Goal: Task Accomplishment & Management: Manage account settings

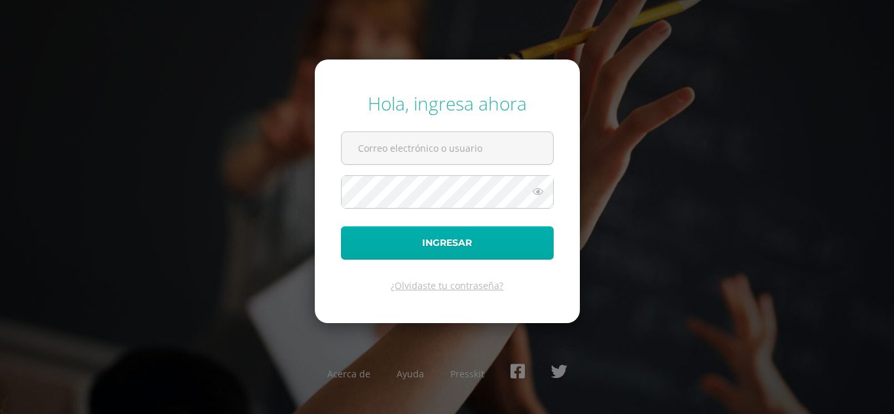
type input "[PERSON_NAME][EMAIL_ADDRESS][DOMAIN_NAME]"
click at [419, 242] on button "Ingresar" at bounding box center [447, 243] width 213 height 33
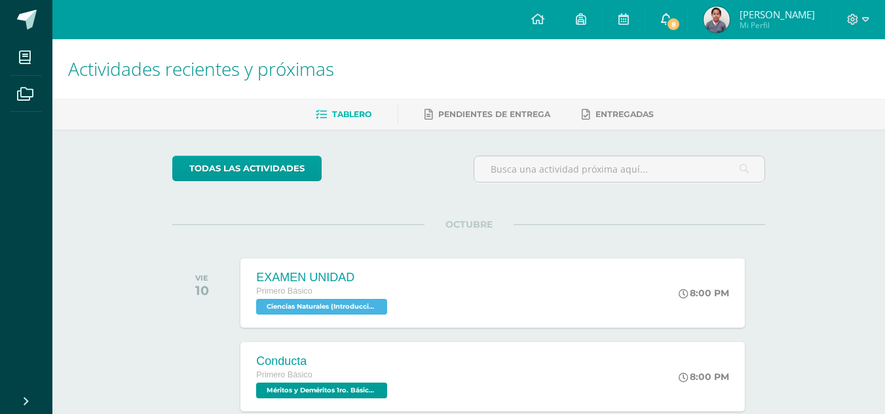
click at [674, 20] on span "8" at bounding box center [673, 24] width 14 height 14
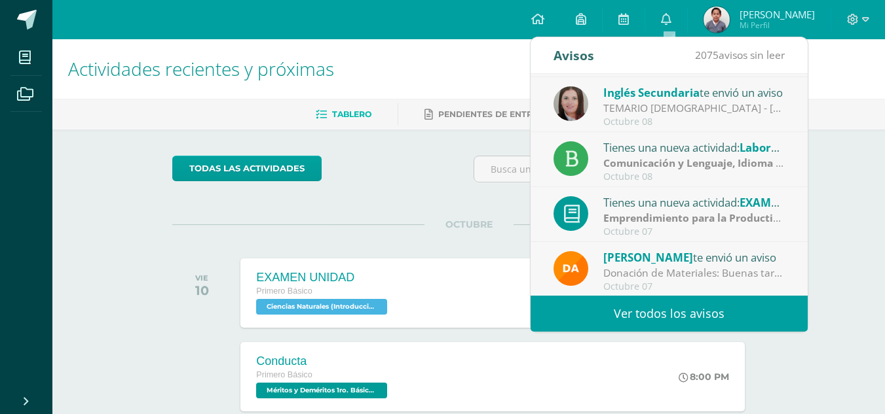
scroll to position [218, 0]
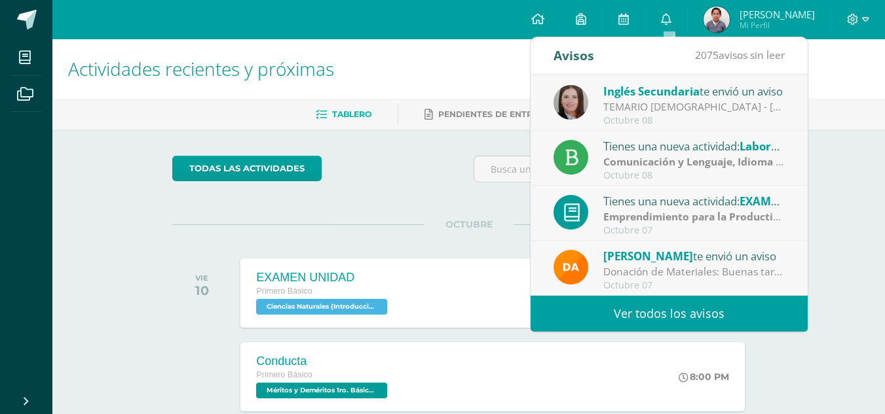
click at [688, 261] on span "Oscar Mazariegos" at bounding box center [648, 256] width 90 height 15
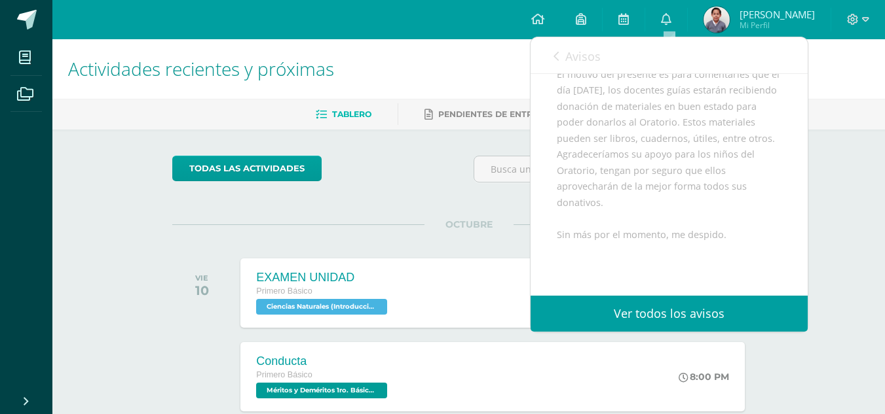
scroll to position [175, 0]
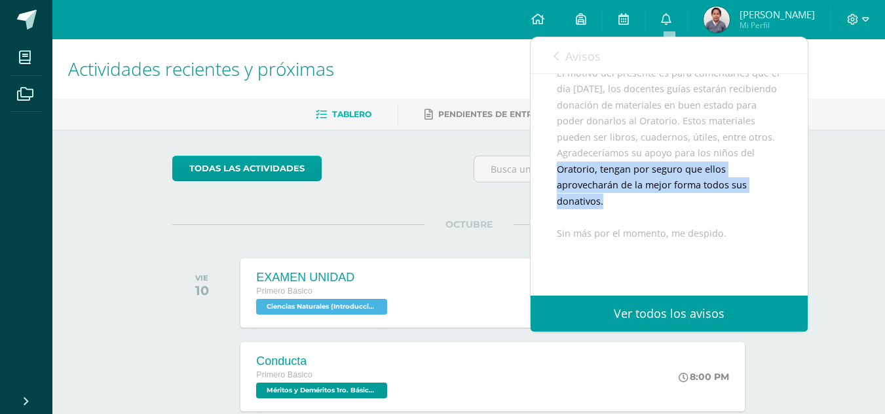
drag, startPoint x: 797, startPoint y: 190, endPoint x: 785, endPoint y: 236, distance: 47.3
click at [785, 236] on div "Oscar Mazariegos te envió un aviso: Donación de Materiales Octubre 07 Primero B…" at bounding box center [668, 125] width 277 height 452
click at [756, 242] on div "Buenas tardes estimados padres de familia, por este medio les envío un cordial …" at bounding box center [669, 177] width 225 height 321
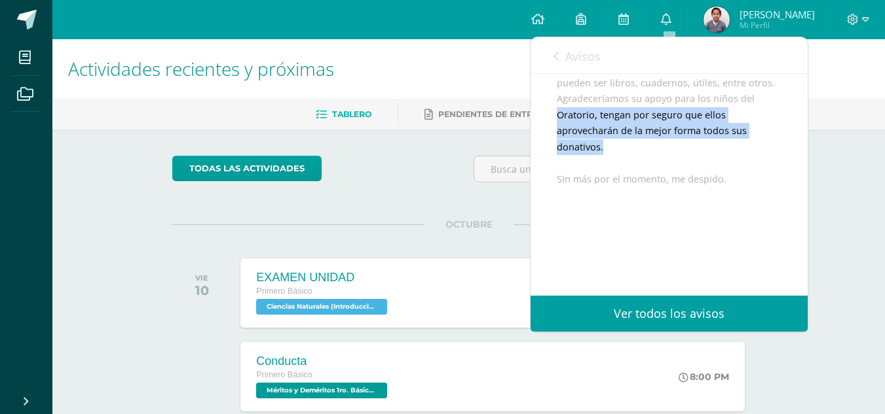
scroll to position [278, 0]
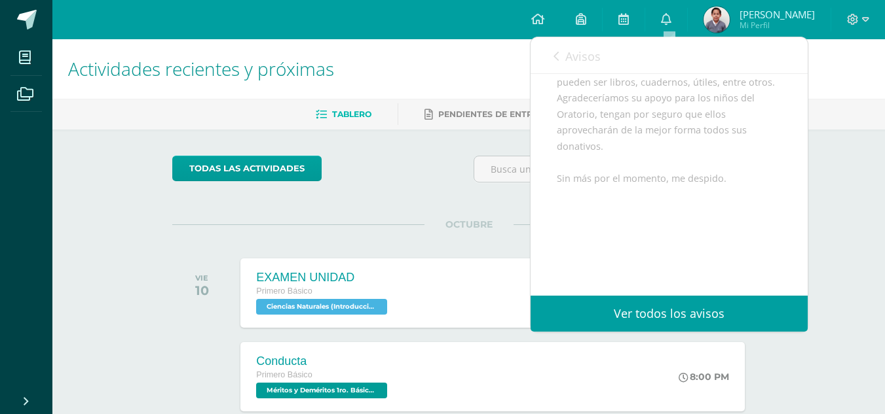
click at [555, 46] on link "Avisos" at bounding box center [576, 55] width 47 height 37
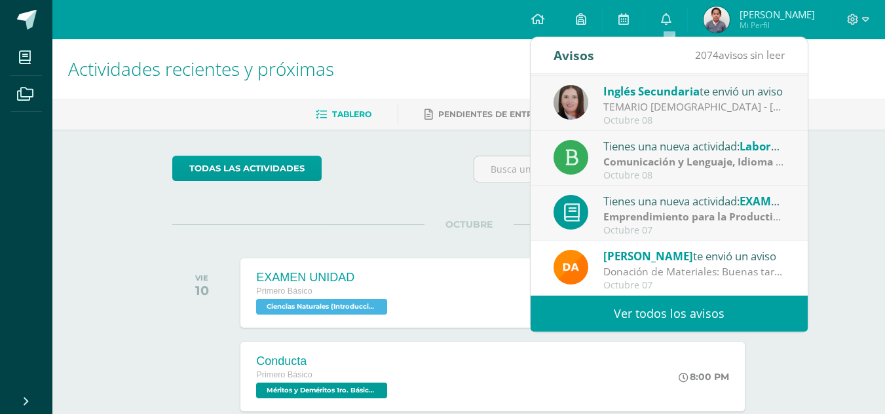
click at [644, 210] on strong "Emprendimiento para la Productividad" at bounding box center [702, 217] width 198 height 14
click at [705, 208] on div "Tienes una nueva actividad: EXAMEN DE IV UNIDAD" at bounding box center [694, 201] width 182 height 17
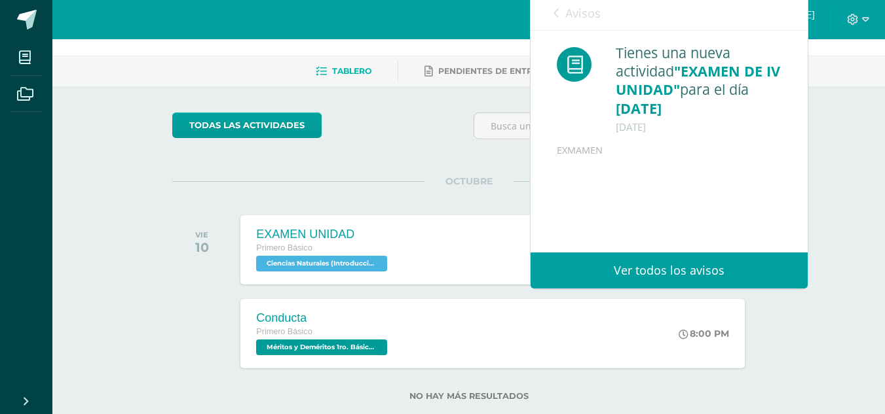
scroll to position [44, 0]
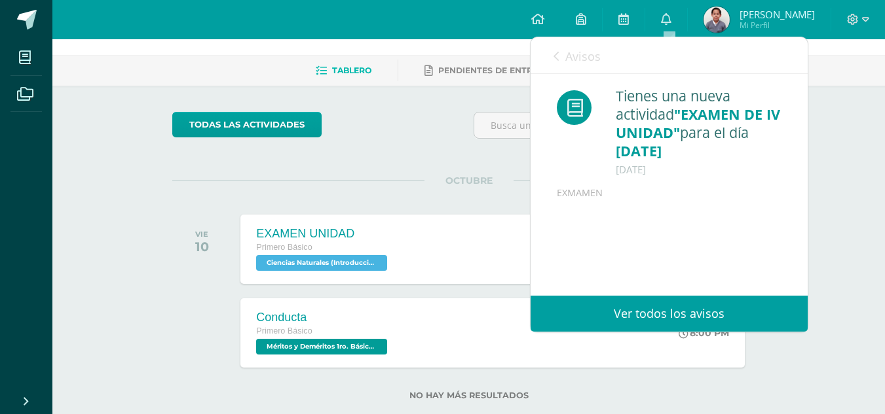
click at [554, 40] on link "Avisos" at bounding box center [576, 55] width 47 height 37
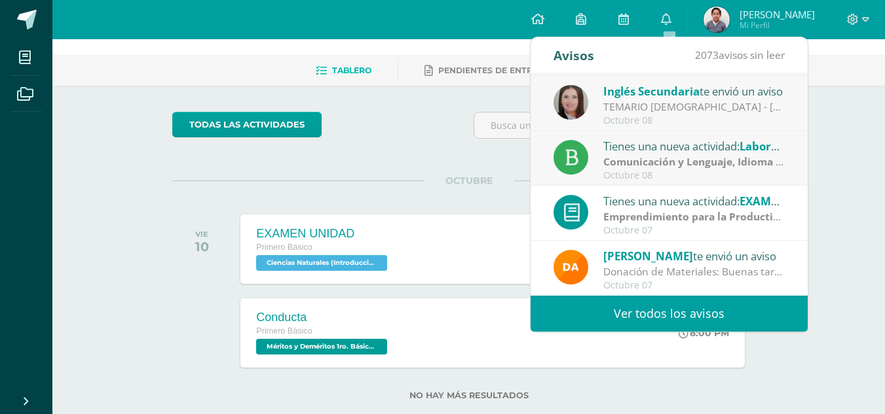
click at [652, 168] on strong "Comunicación y Lenguaje, Idioma Español" at bounding box center [709, 162] width 212 height 14
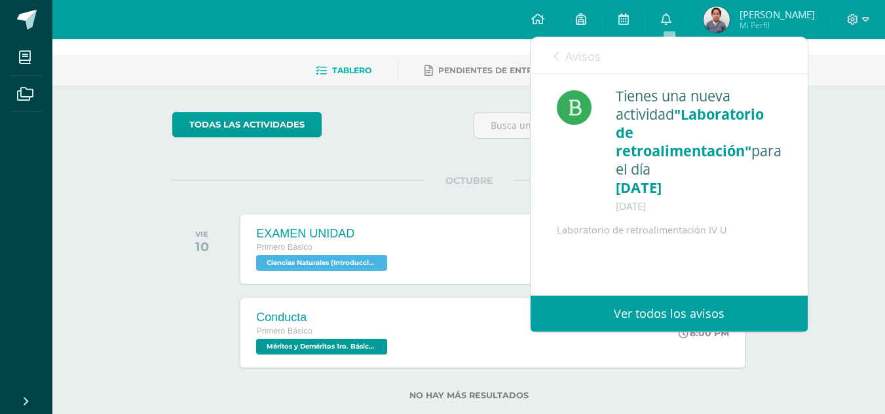
click at [579, 58] on span "Avisos" at bounding box center [582, 56] width 35 height 16
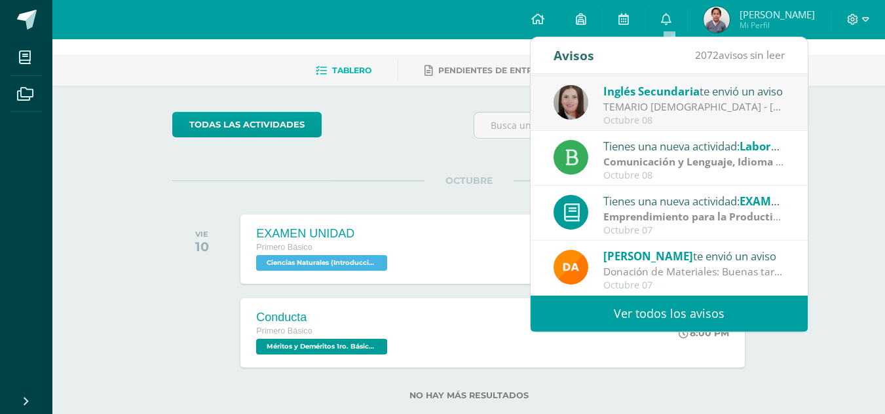
scroll to position [174, 0]
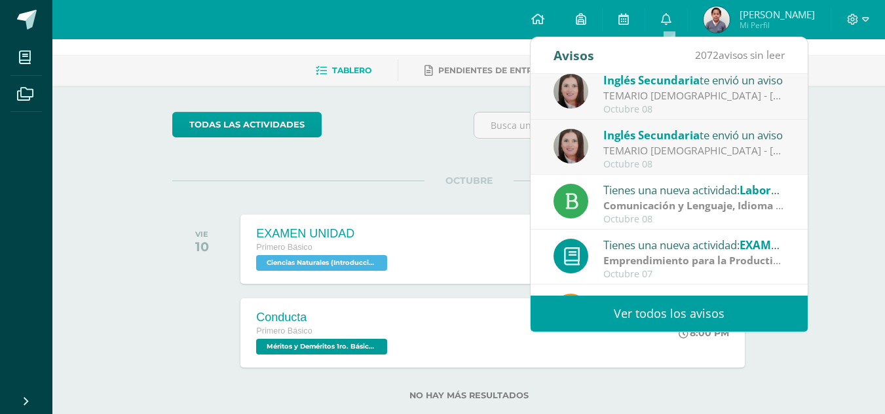
click at [672, 158] on div "TEMARIO INGLÉS - KRISSETE RIVAS: Buenas tardes estimados estudiantes, Estoy env…" at bounding box center [694, 150] width 182 height 15
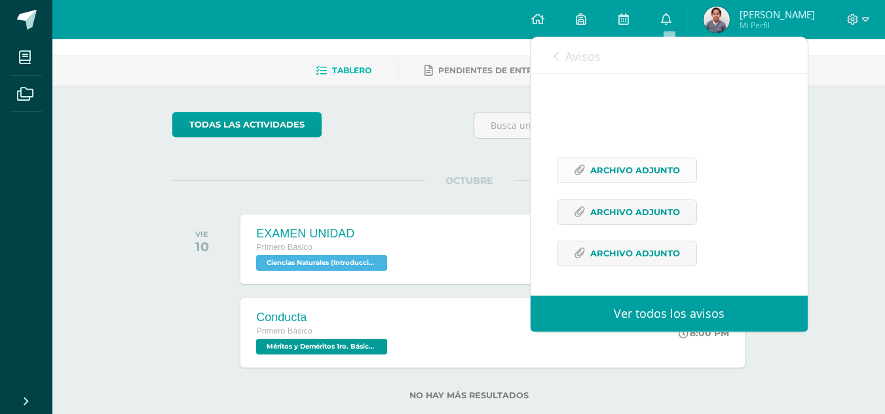
scroll to position [446, 0]
click at [636, 174] on span "Archivo Adjunto" at bounding box center [635, 170] width 90 height 24
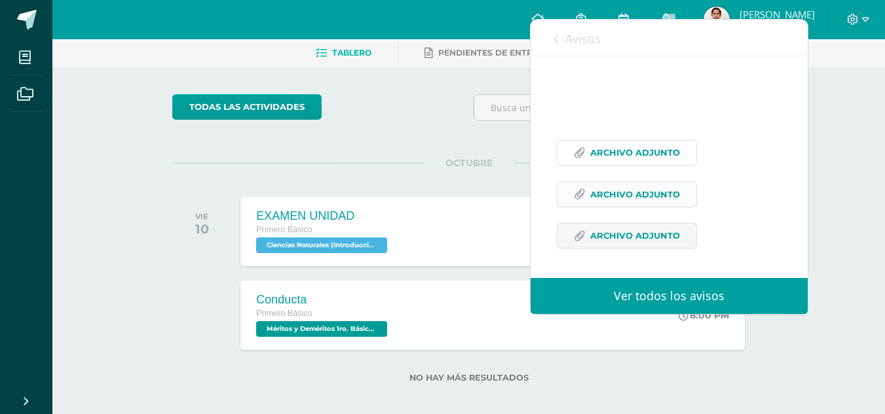
scroll to position [72, 0]
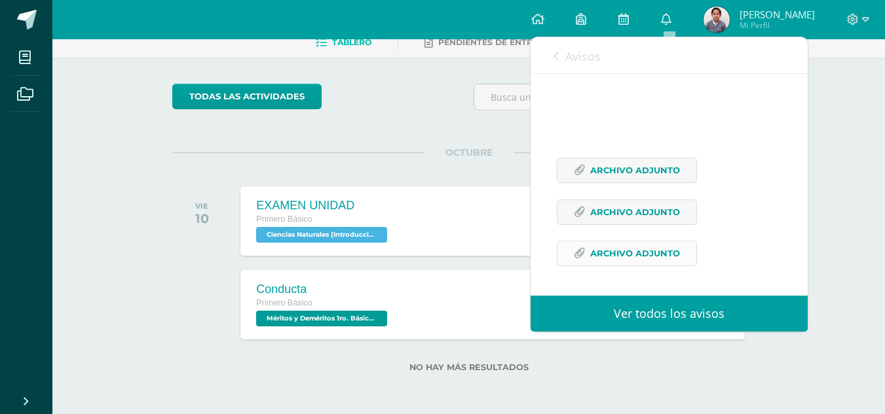
click at [630, 245] on span "Archivo Adjunto" at bounding box center [635, 254] width 90 height 24
click at [569, 58] on span "Avisos" at bounding box center [582, 56] width 35 height 16
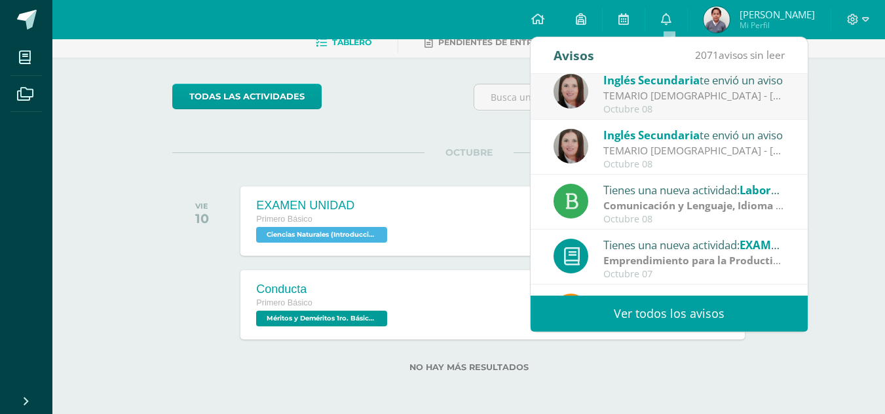
click at [671, 91] on div "TEMARIO INGLÉS - KRISSETE RIVAS: Buenas tardes estimados estudiantes, Estoy env…" at bounding box center [694, 95] width 182 height 15
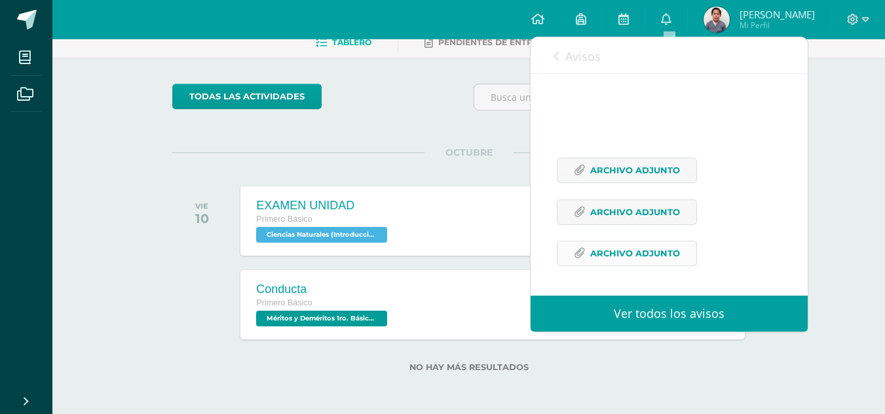
click at [606, 252] on span "Archivo Adjunto" at bounding box center [635, 254] width 90 height 24
click at [581, 48] on link "Avisos" at bounding box center [576, 55] width 47 height 37
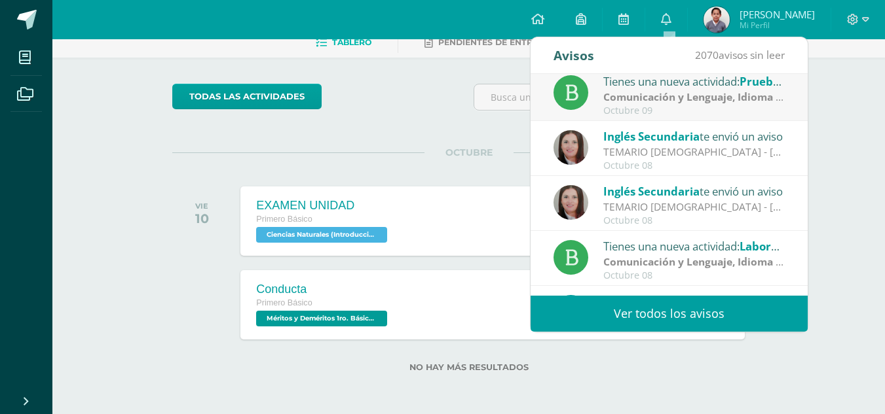
scroll to position [109, 0]
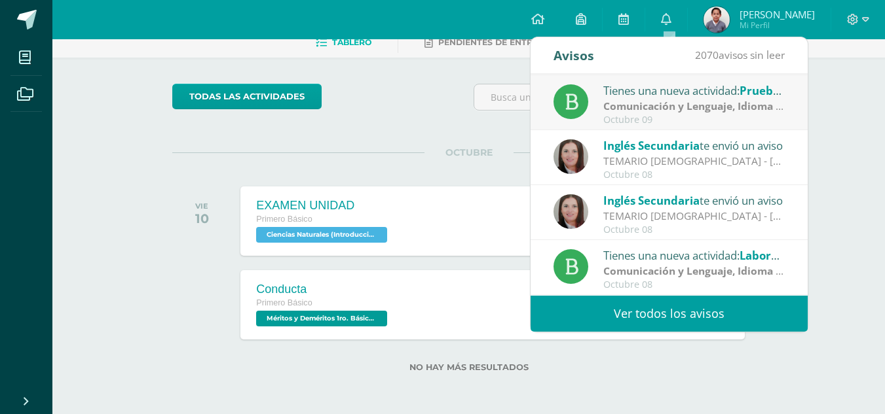
click at [631, 115] on div "Octubre 09" at bounding box center [694, 120] width 182 height 11
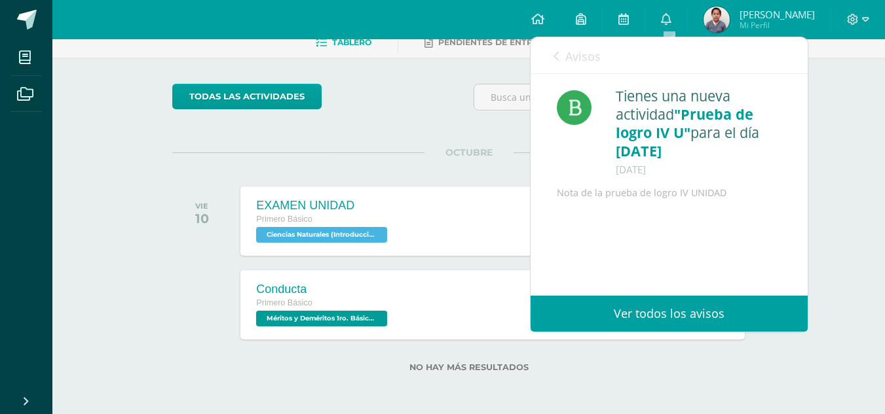
click at [593, 50] on span "Avisos" at bounding box center [582, 56] width 35 height 16
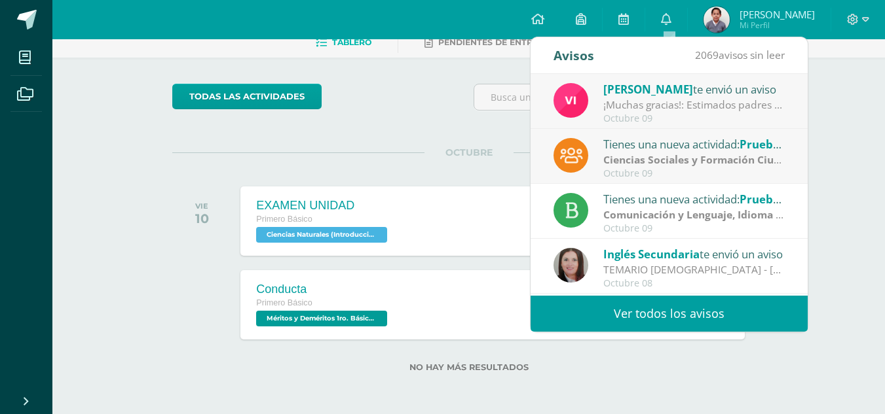
click at [639, 153] on strong "Ciencias Sociales y Formación Ciudadana e Interculturalidad" at bounding box center [756, 160] width 306 height 14
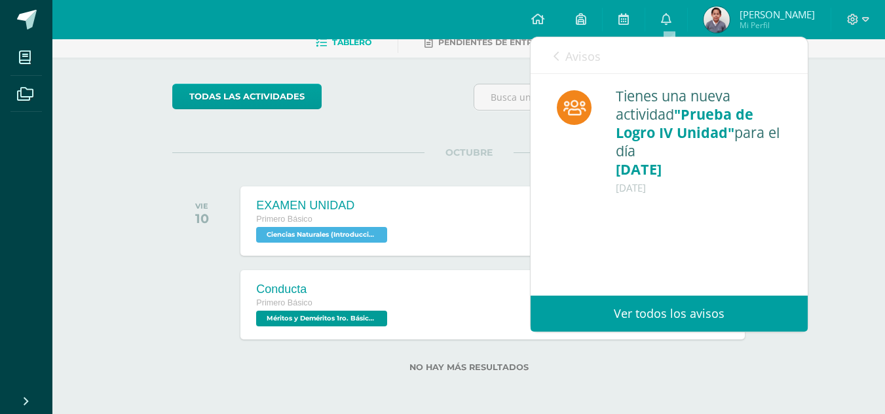
click at [578, 52] on span "Avisos" at bounding box center [582, 56] width 35 height 16
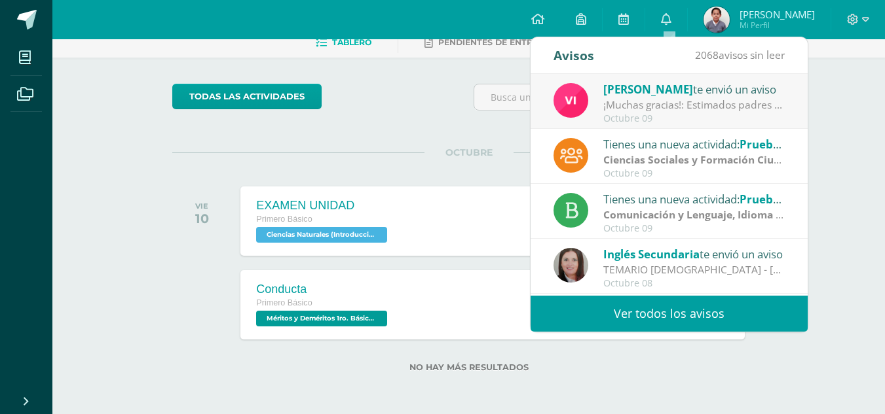
click at [635, 105] on div "¡Muchas gracias!: Estimados padres y madres de familia. Llegamos al cierre de e…" at bounding box center [694, 105] width 182 height 15
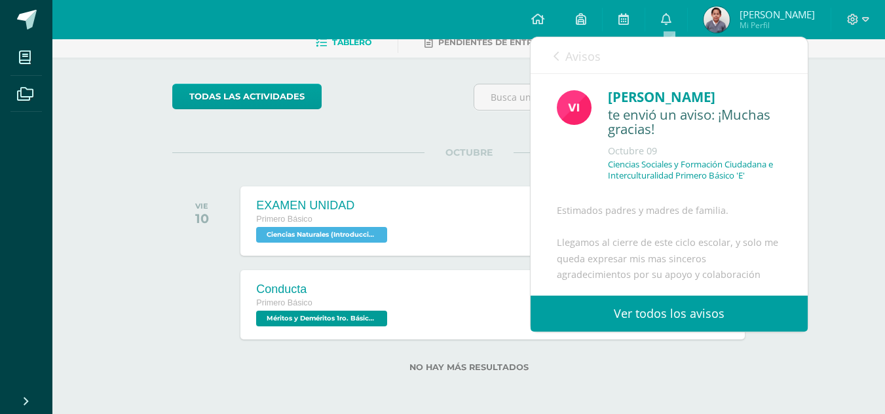
click at [595, 60] on span "Avisos" at bounding box center [582, 56] width 35 height 16
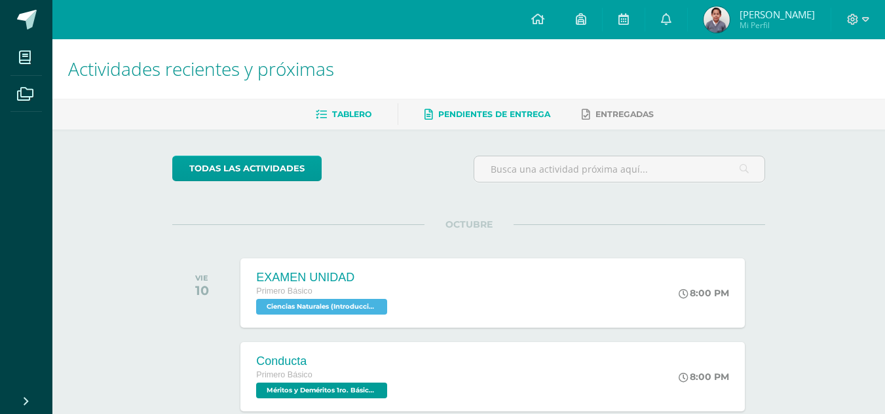
click at [446, 117] on span "Pendientes de entrega" at bounding box center [494, 114] width 112 height 10
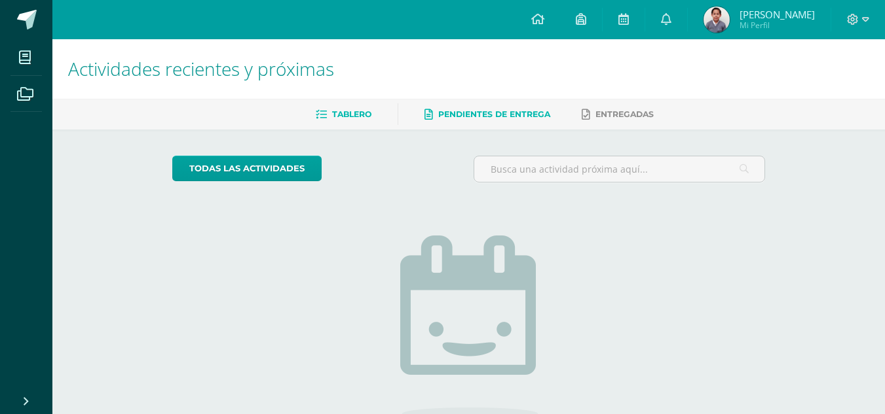
click at [353, 113] on span "Tablero" at bounding box center [351, 114] width 39 height 10
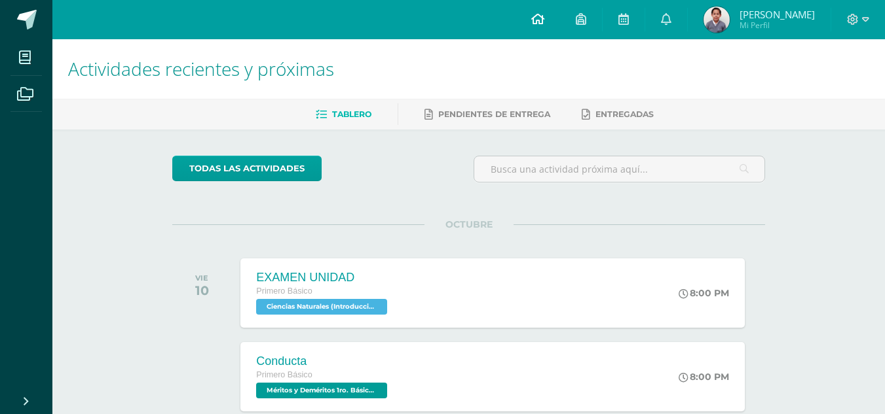
click at [543, 18] on icon at bounding box center [537, 19] width 13 height 12
click at [586, 20] on icon at bounding box center [581, 19] width 10 height 12
click at [621, 23] on icon at bounding box center [623, 19] width 10 height 12
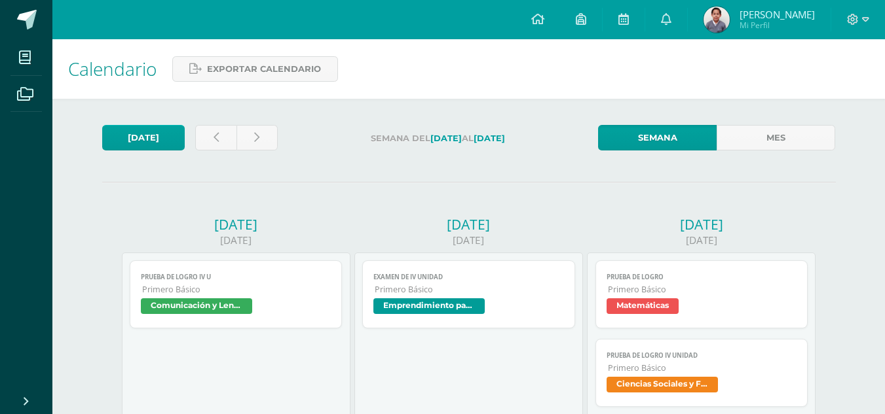
click at [881, 8] on div at bounding box center [858, 19] width 54 height 39
click at [862, 14] on icon at bounding box center [865, 20] width 7 height 12
click at [858, 18] on icon at bounding box center [853, 20] width 12 height 12
click at [878, 25] on div at bounding box center [858, 19] width 54 height 39
click at [856, 18] on icon at bounding box center [853, 20] width 12 height 12
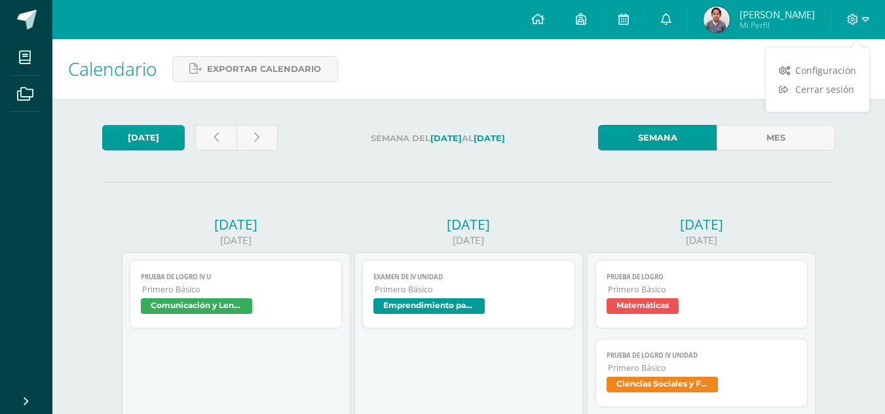
click at [818, 105] on div "Configuración Cerrar sesión" at bounding box center [816, 79] width 103 height 51
drag, startPoint x: 812, startPoint y: 91, endPoint x: 805, endPoint y: 89, distance: 7.5
click at [812, 90] on span "Cerrar sesión" at bounding box center [824, 89] width 59 height 12
